Goal: Navigation & Orientation: Understand site structure

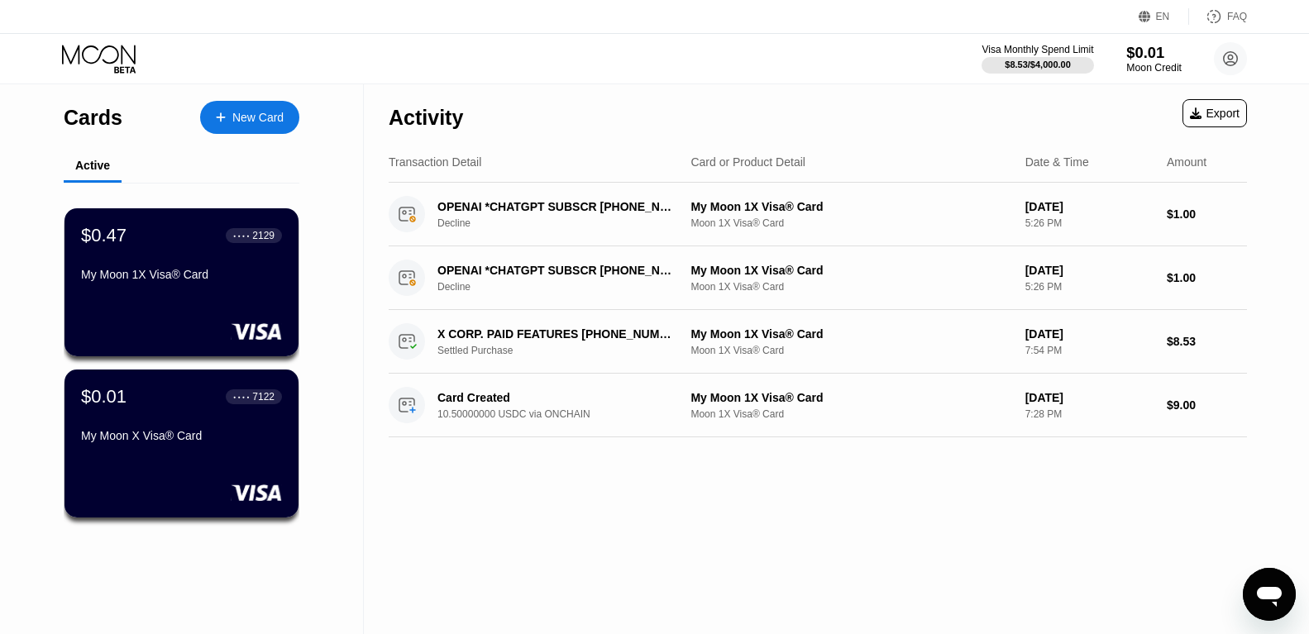
click at [1134, 60] on div "$0.01" at bounding box center [1153, 52] width 55 height 17
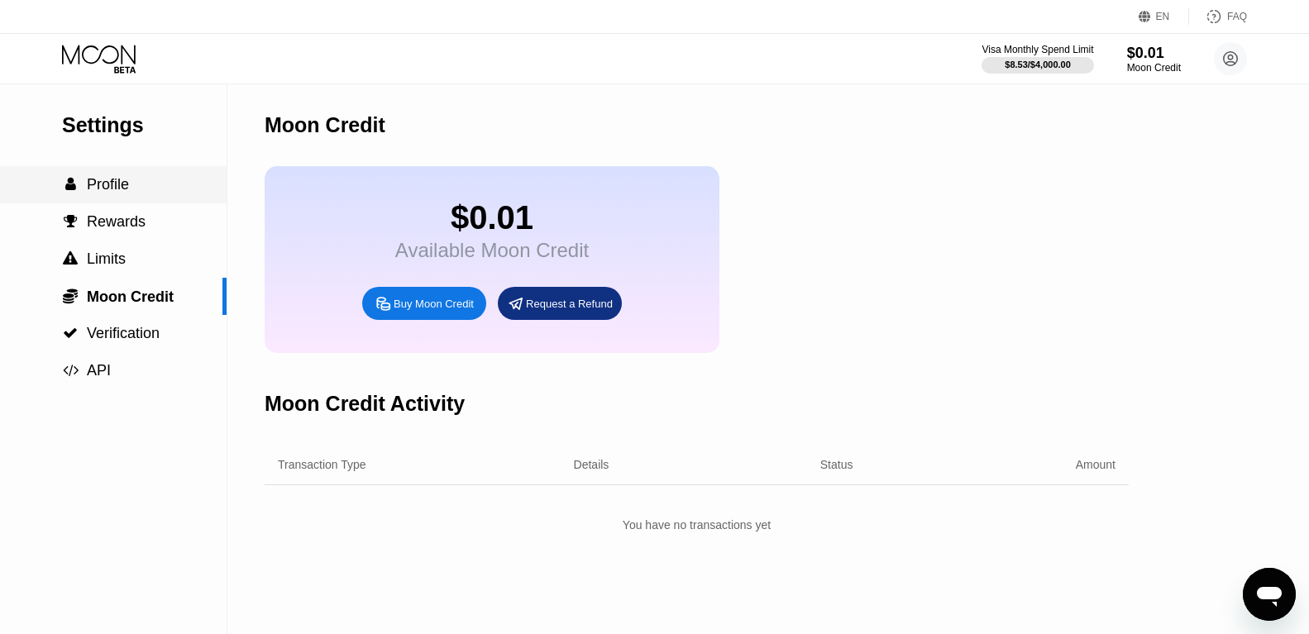
click at [124, 188] on span "Profile" at bounding box center [108, 184] width 42 height 17
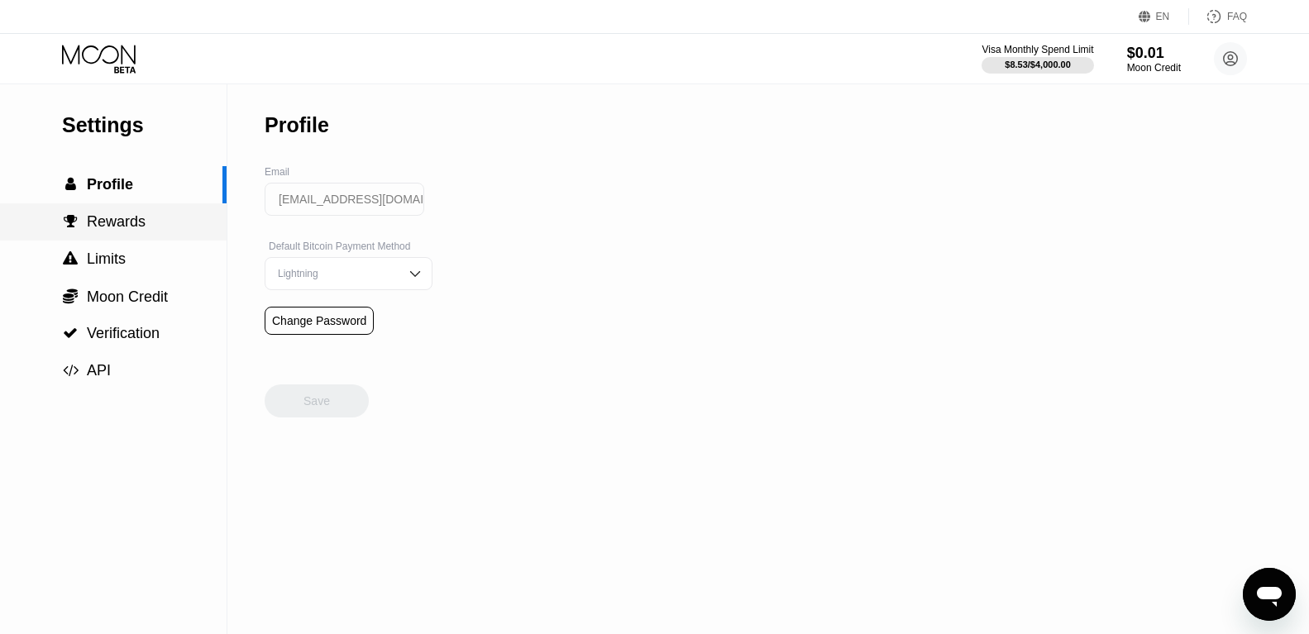
click at [125, 225] on span "Rewards" at bounding box center [116, 221] width 59 height 17
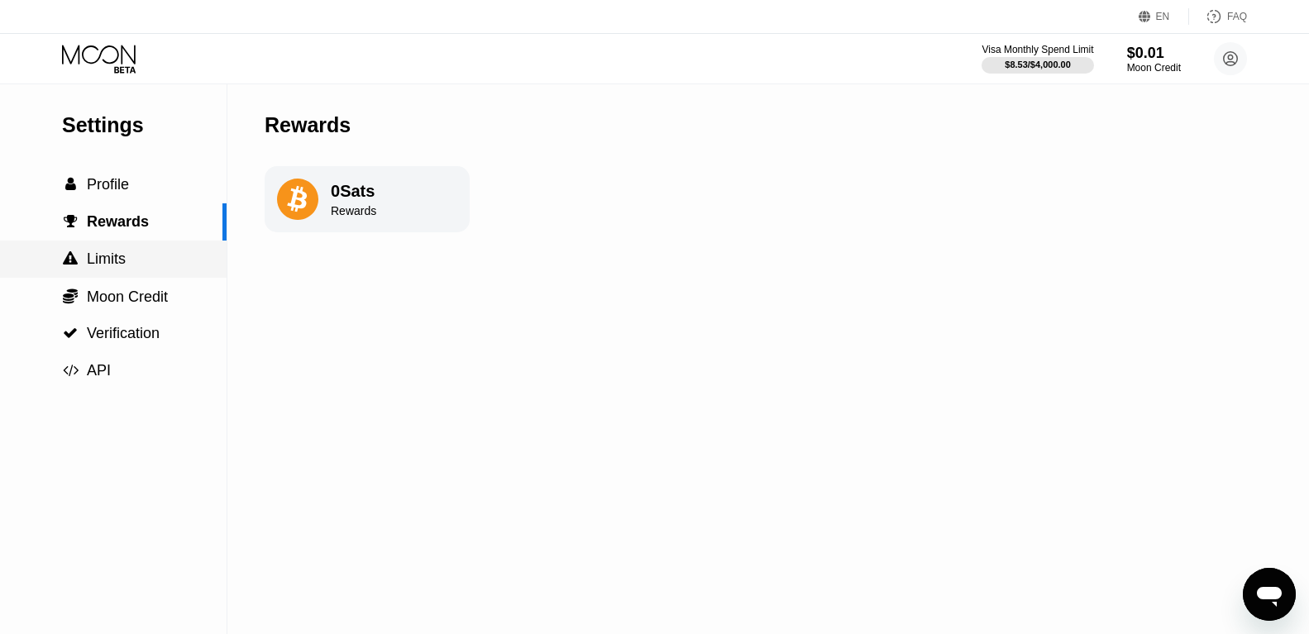
click at [77, 266] on span "" at bounding box center [70, 258] width 15 height 15
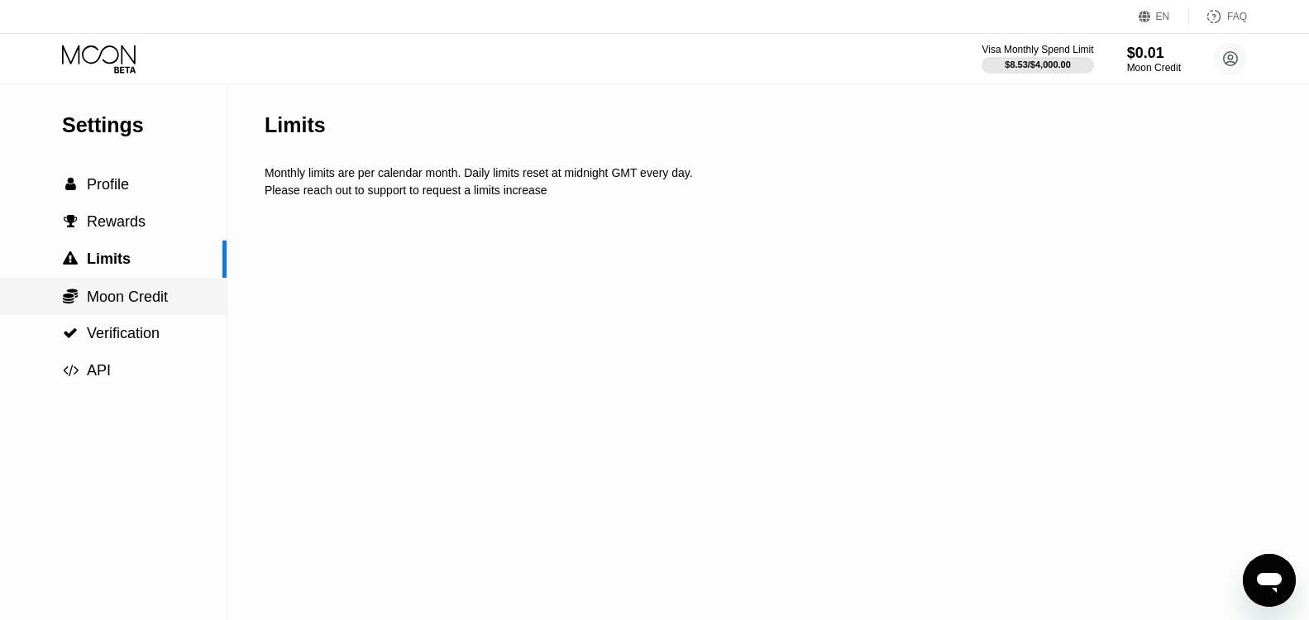
click at [126, 303] on span "Moon Credit" at bounding box center [127, 297] width 81 height 17
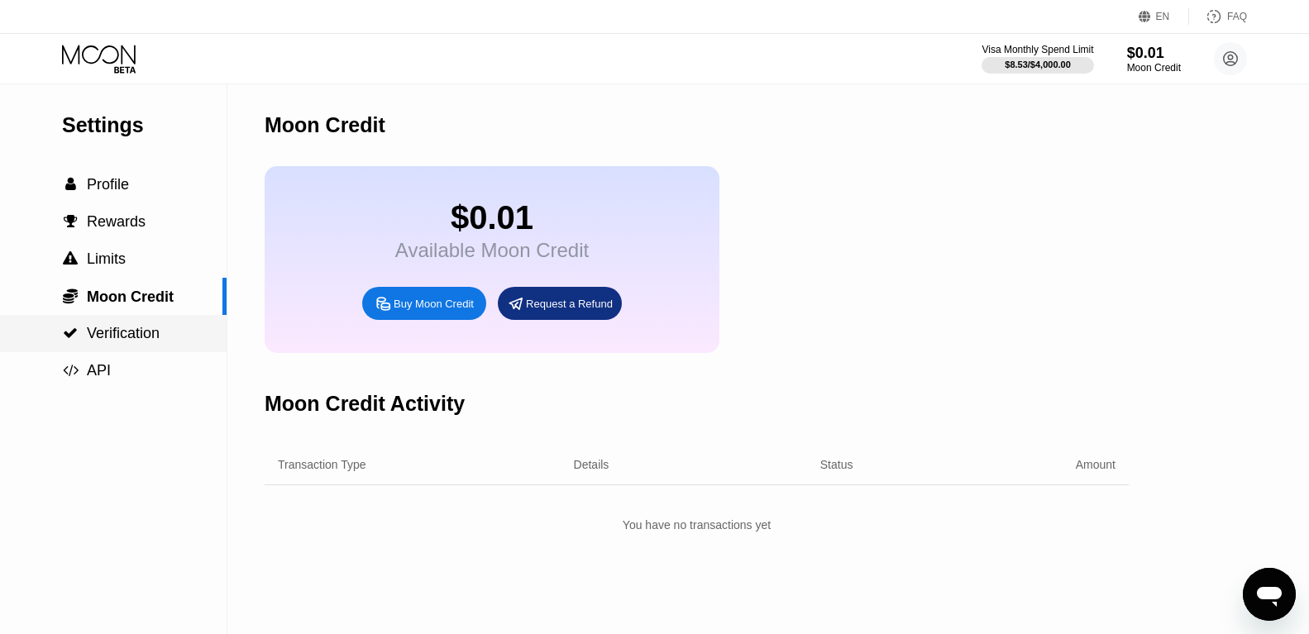
click at [134, 330] on span "Verification" at bounding box center [123, 333] width 73 height 17
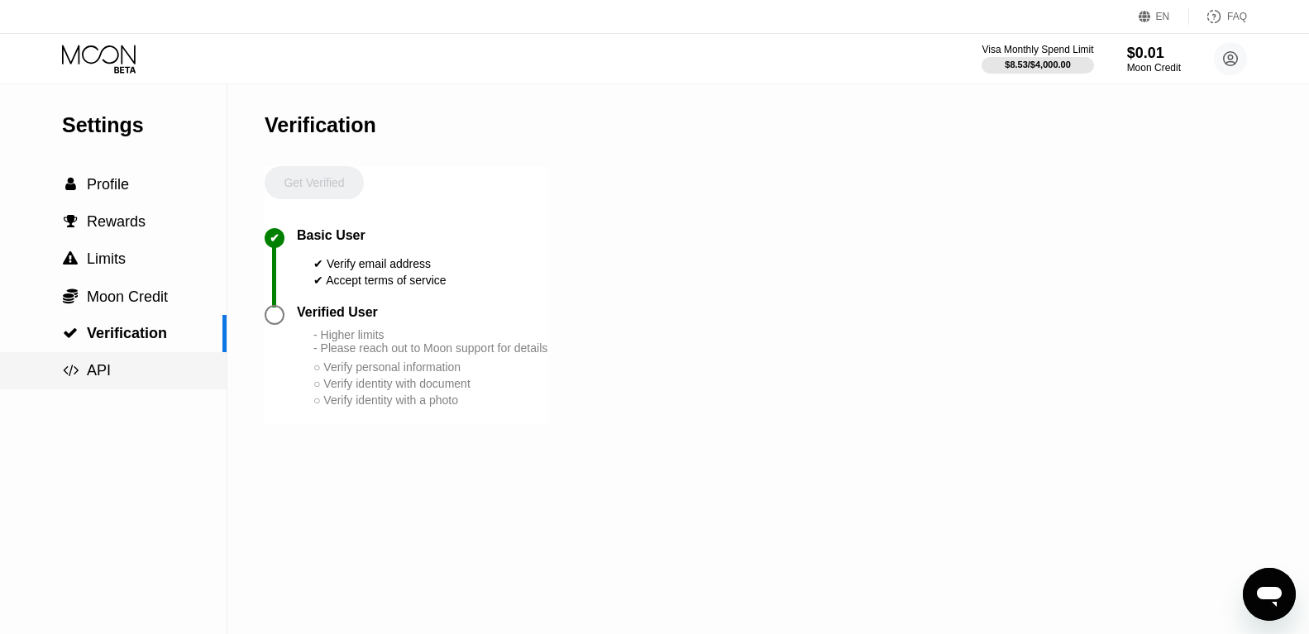
click at [108, 374] on span "API" at bounding box center [99, 370] width 24 height 17
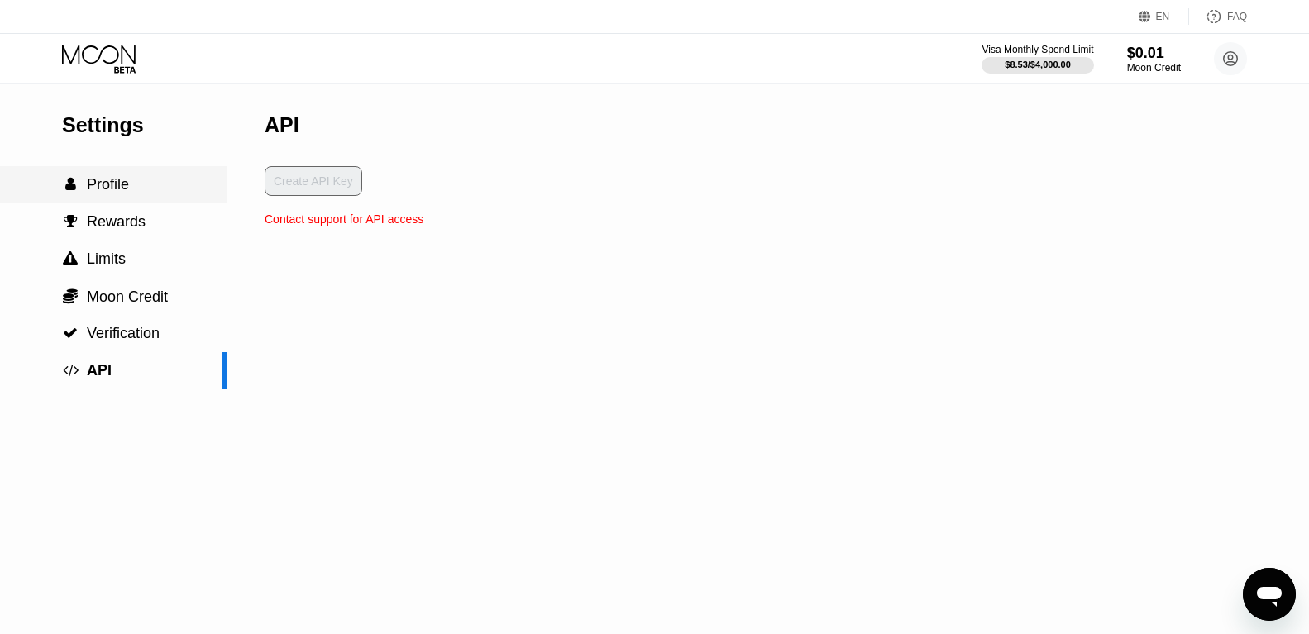
click at [84, 174] on div " Profile" at bounding box center [113, 184] width 227 height 37
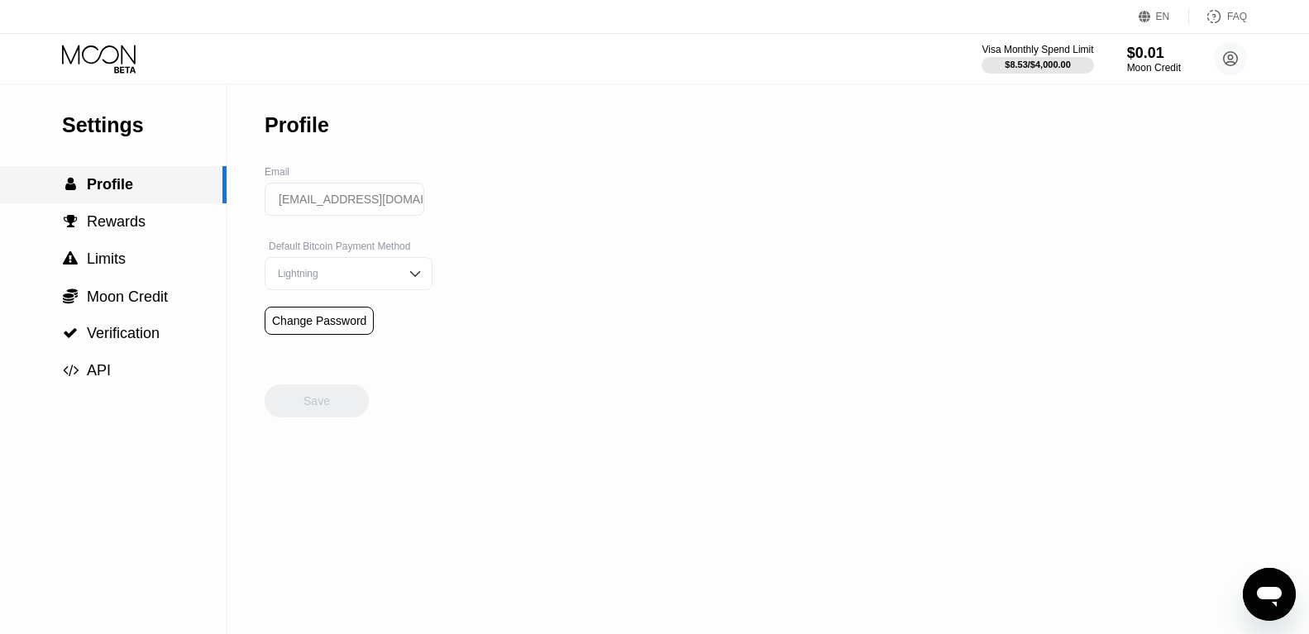
click at [84, 184] on div " Profile" at bounding box center [97, 184] width 71 height 17
click at [1012, 64] on div "$8.53 / $4,000.00" at bounding box center [1037, 65] width 67 height 10
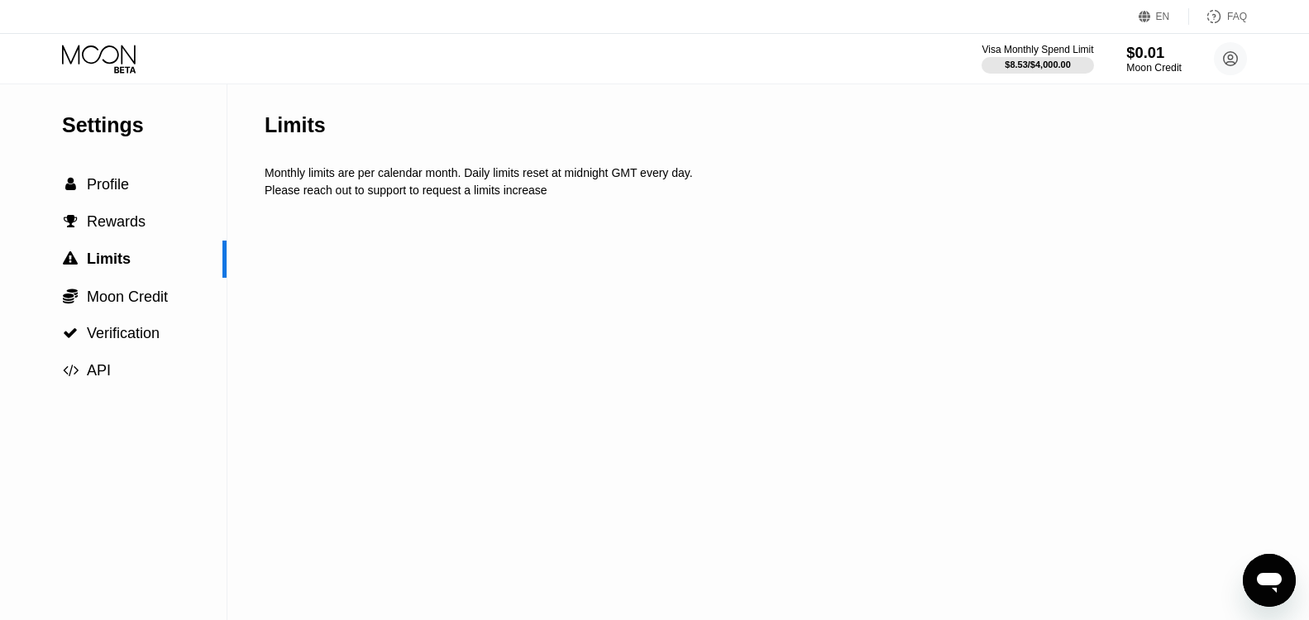
click at [1158, 69] on div "Moon Credit" at bounding box center [1153, 68] width 55 height 12
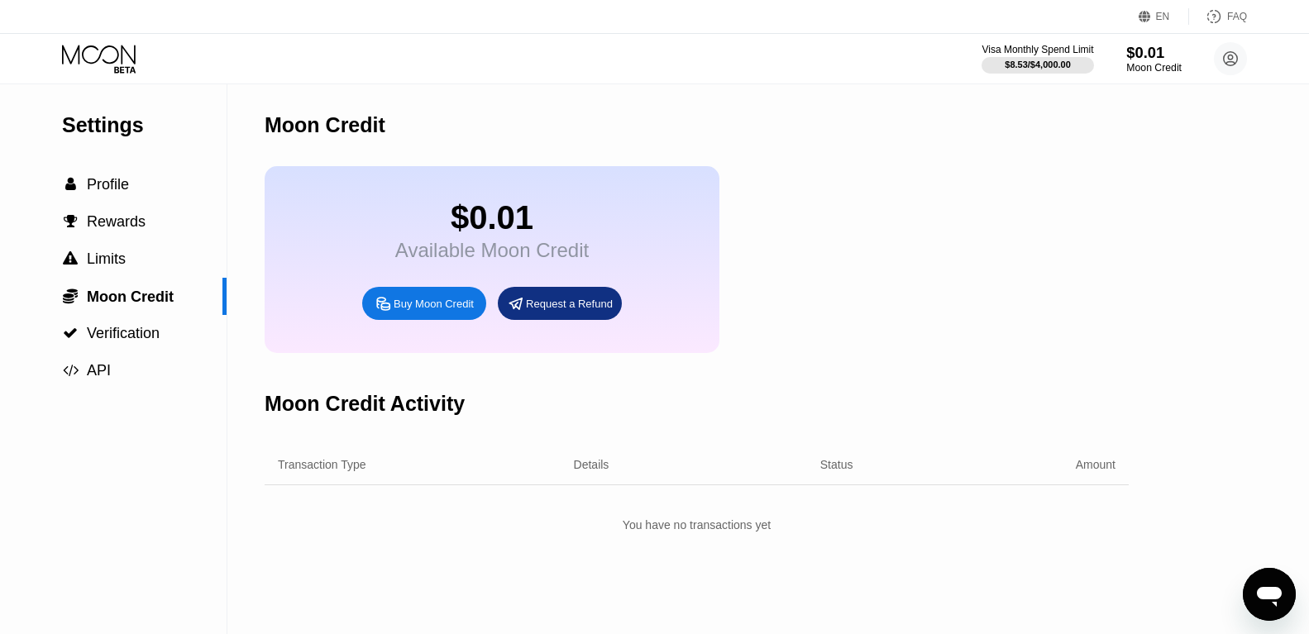
click at [1156, 69] on div "Moon Credit" at bounding box center [1153, 68] width 55 height 12
click at [1133, 61] on div "$0.01" at bounding box center [1154, 53] width 54 height 17
click at [1233, 65] on icon at bounding box center [1231, 59] width 14 height 14
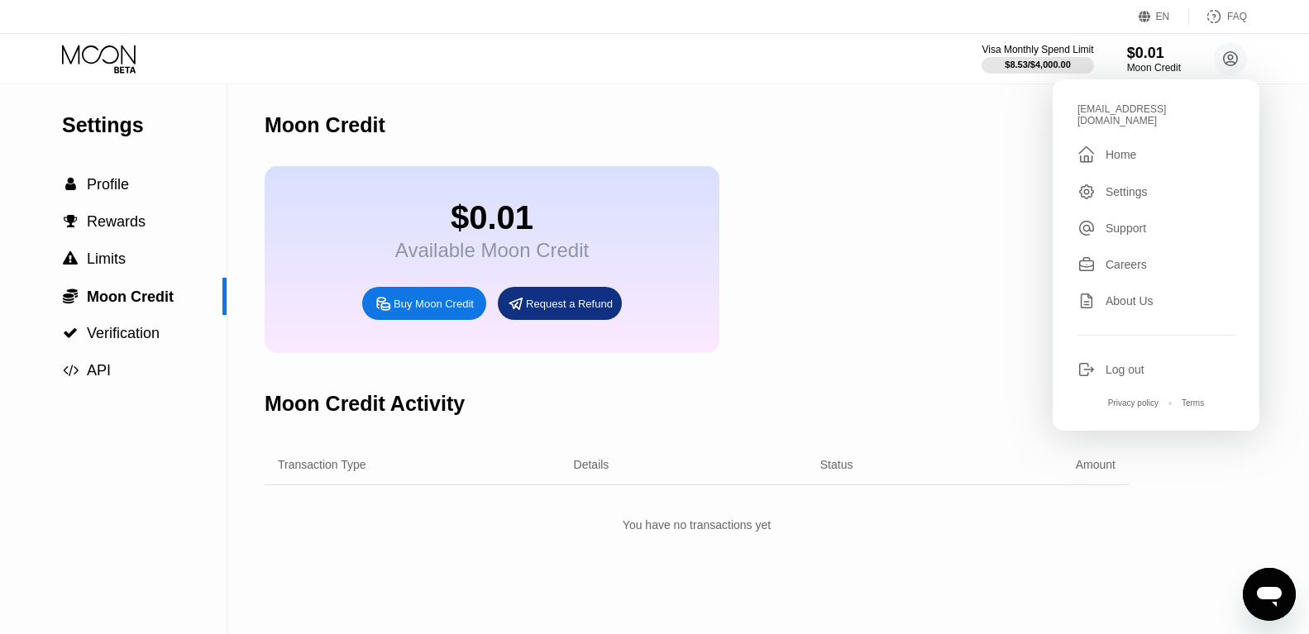
click at [1122, 148] on div "Home" at bounding box center [1120, 154] width 31 height 13
